Goal: Communication & Community: Answer question/provide support

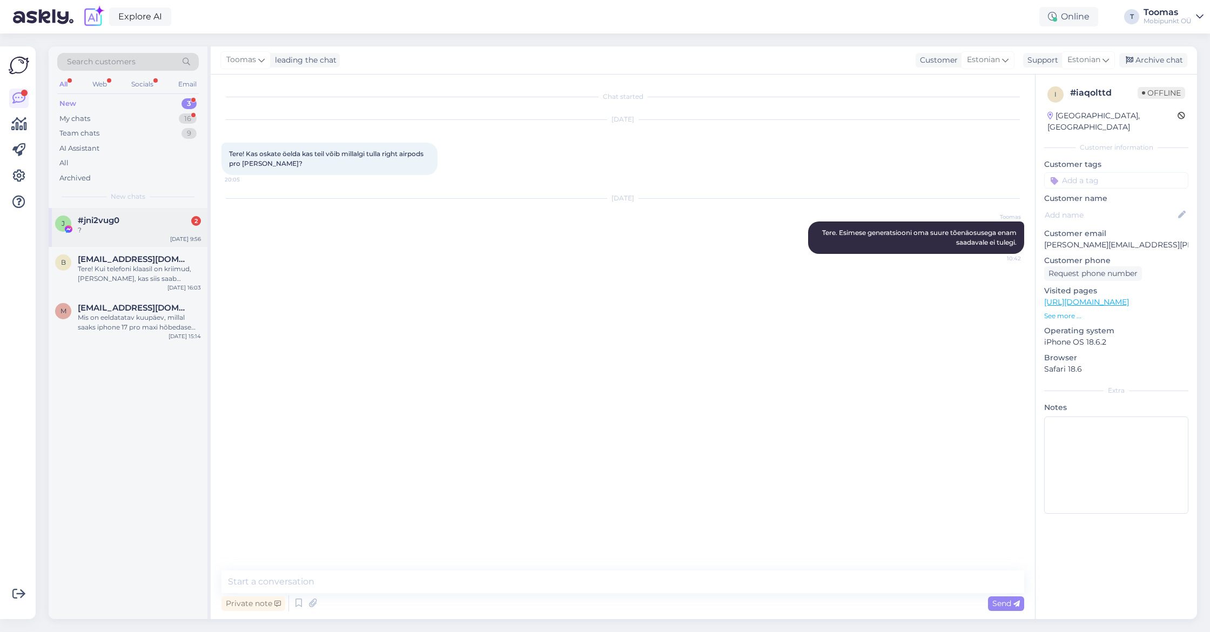
click at [129, 222] on div "#jni2vug0 2" at bounding box center [139, 220] width 123 height 10
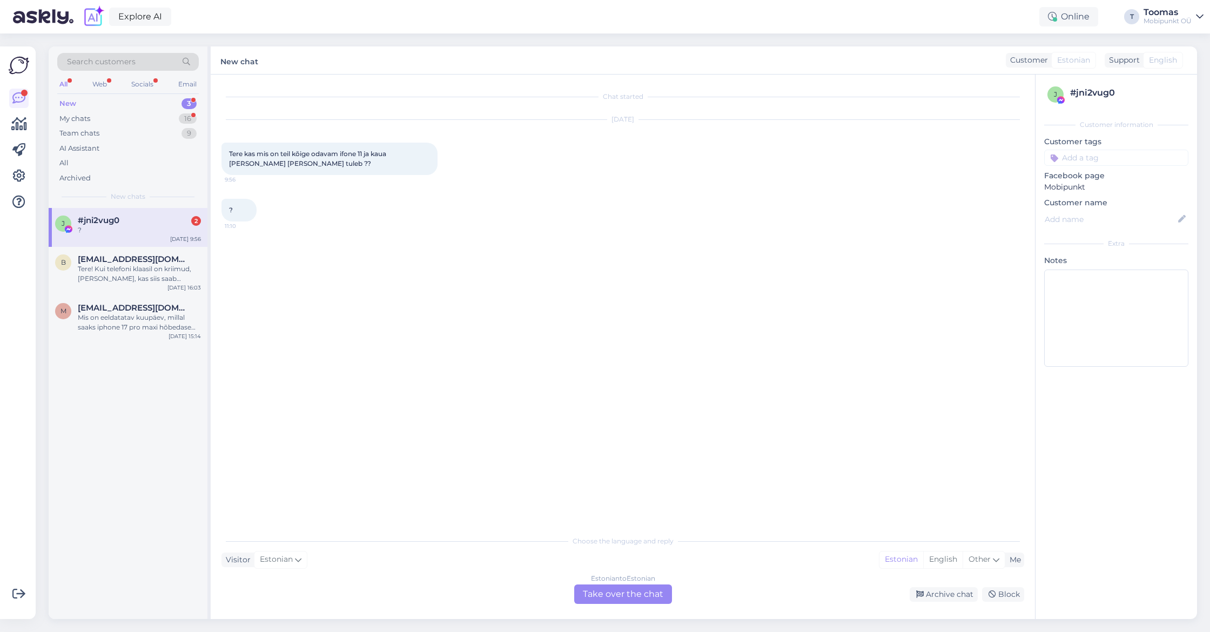
click at [626, 590] on div "Estonian to Estonian Take over the chat" at bounding box center [623, 593] width 98 height 19
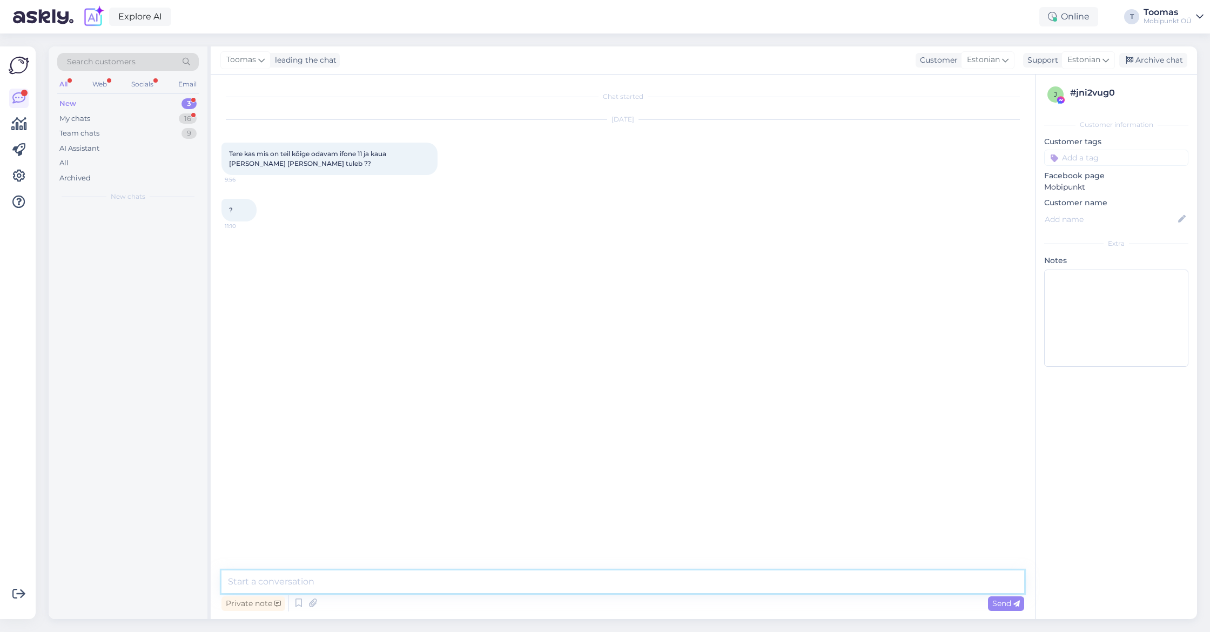
click at [627, 586] on textarea at bounding box center [622, 581] width 803 height 23
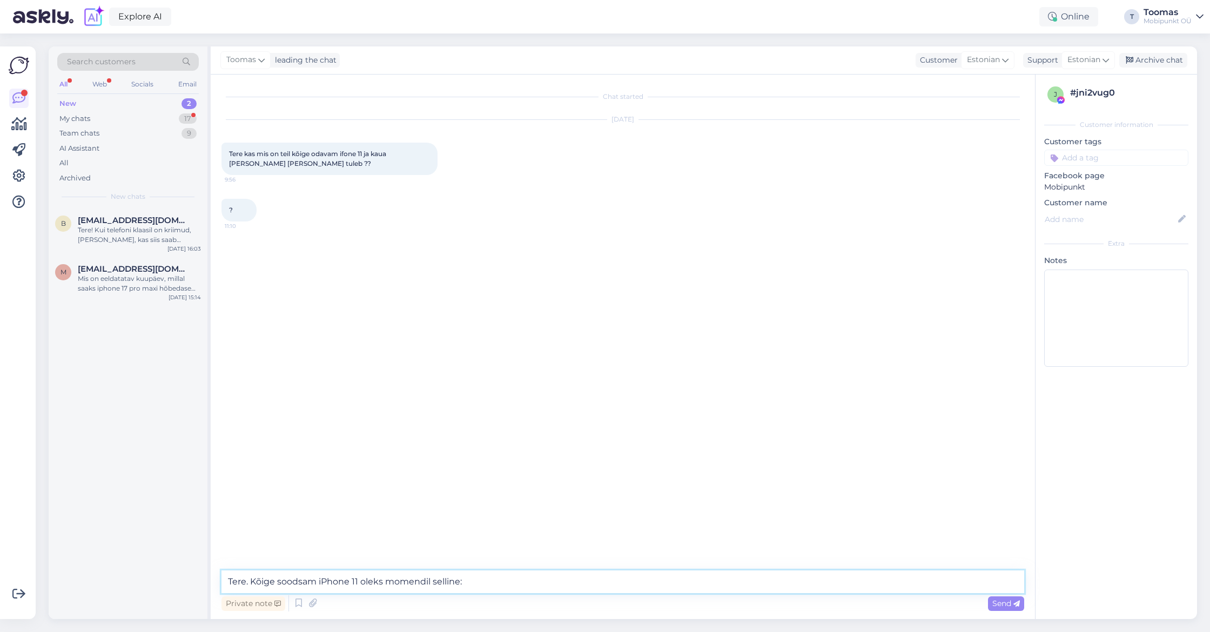
paste textarea "[URL][DOMAIN_NAME]"
type textarea "Tere. Kõige soodsam iPhone 11 oleks momendil selline: [URL][DOMAIN_NAME]"
click at [150, 218] on span "[EMAIL_ADDRESS][DOMAIN_NAME]" at bounding box center [134, 220] width 112 height 10
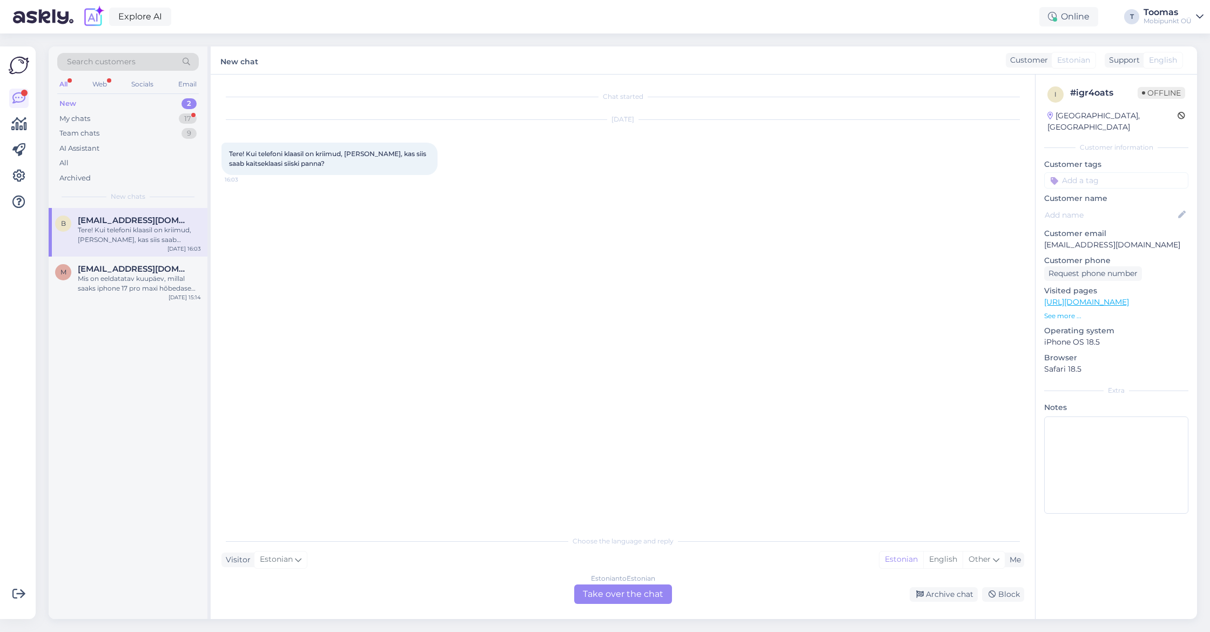
click at [610, 596] on div "Estonian to Estonian Take over the chat" at bounding box center [623, 593] width 98 height 19
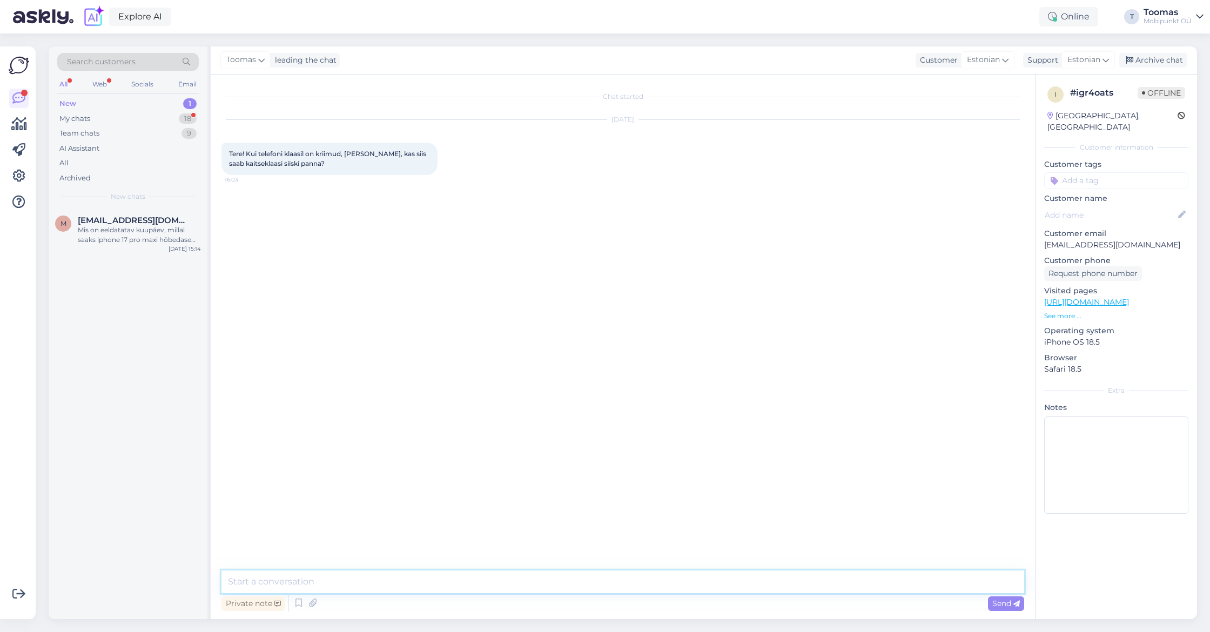
click at [611, 589] on textarea at bounding box center [622, 581] width 803 height 23
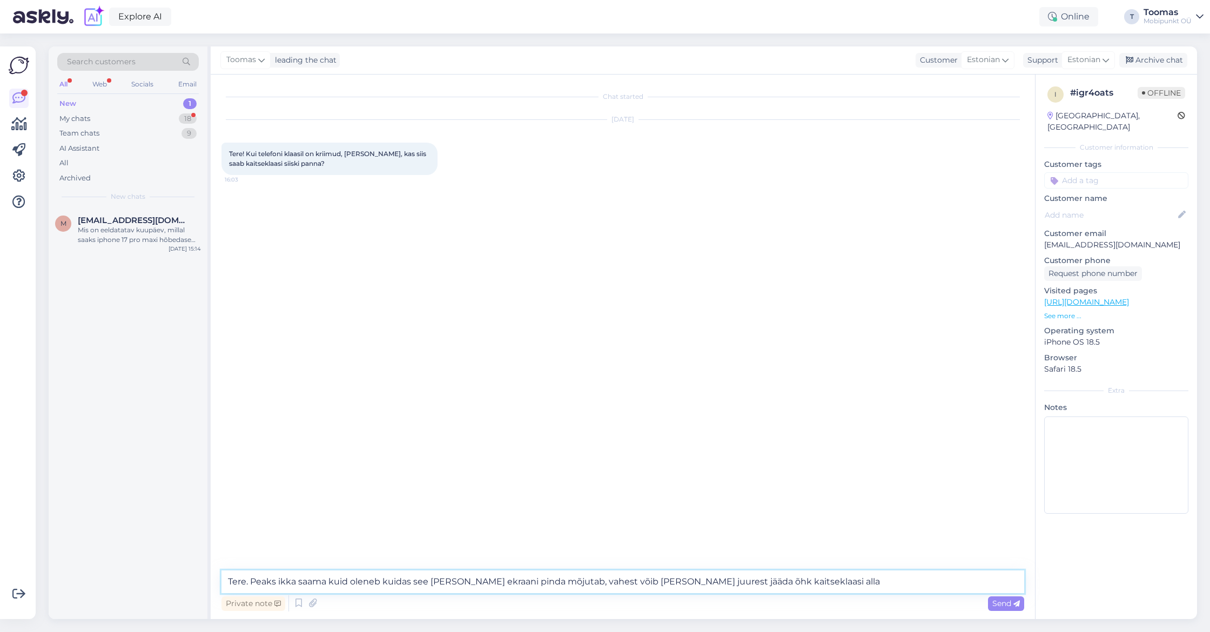
type textarea "Tere. Peaks ikka saama kuid oleneb kuidas see [PERSON_NAME] ekraani pinda mõjut…"
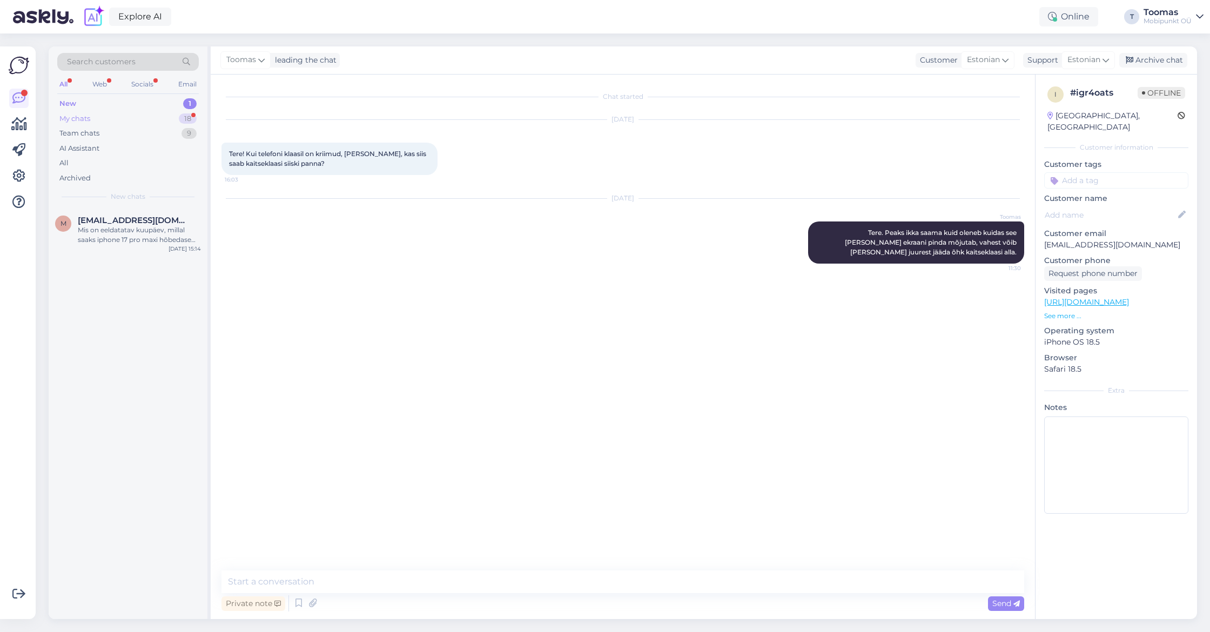
click at [190, 114] on div "18" at bounding box center [188, 118] width 18 height 11
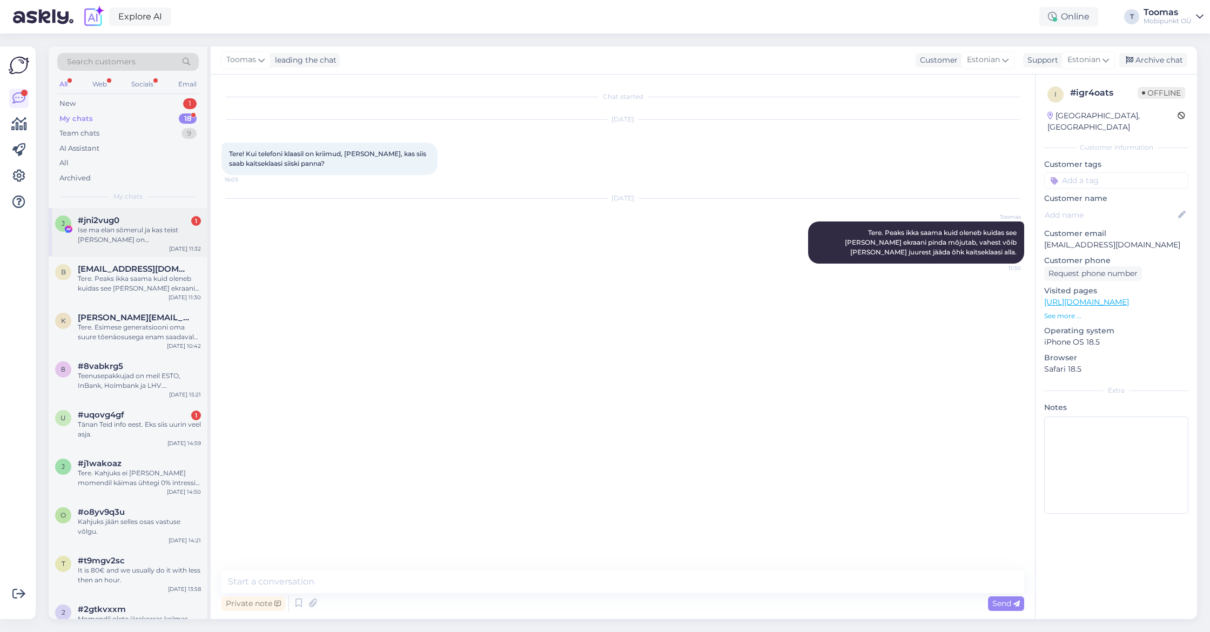
click at [164, 217] on div "#jni2vug0 1" at bounding box center [139, 220] width 123 height 10
